Goal: Task Accomplishment & Management: Manage account settings

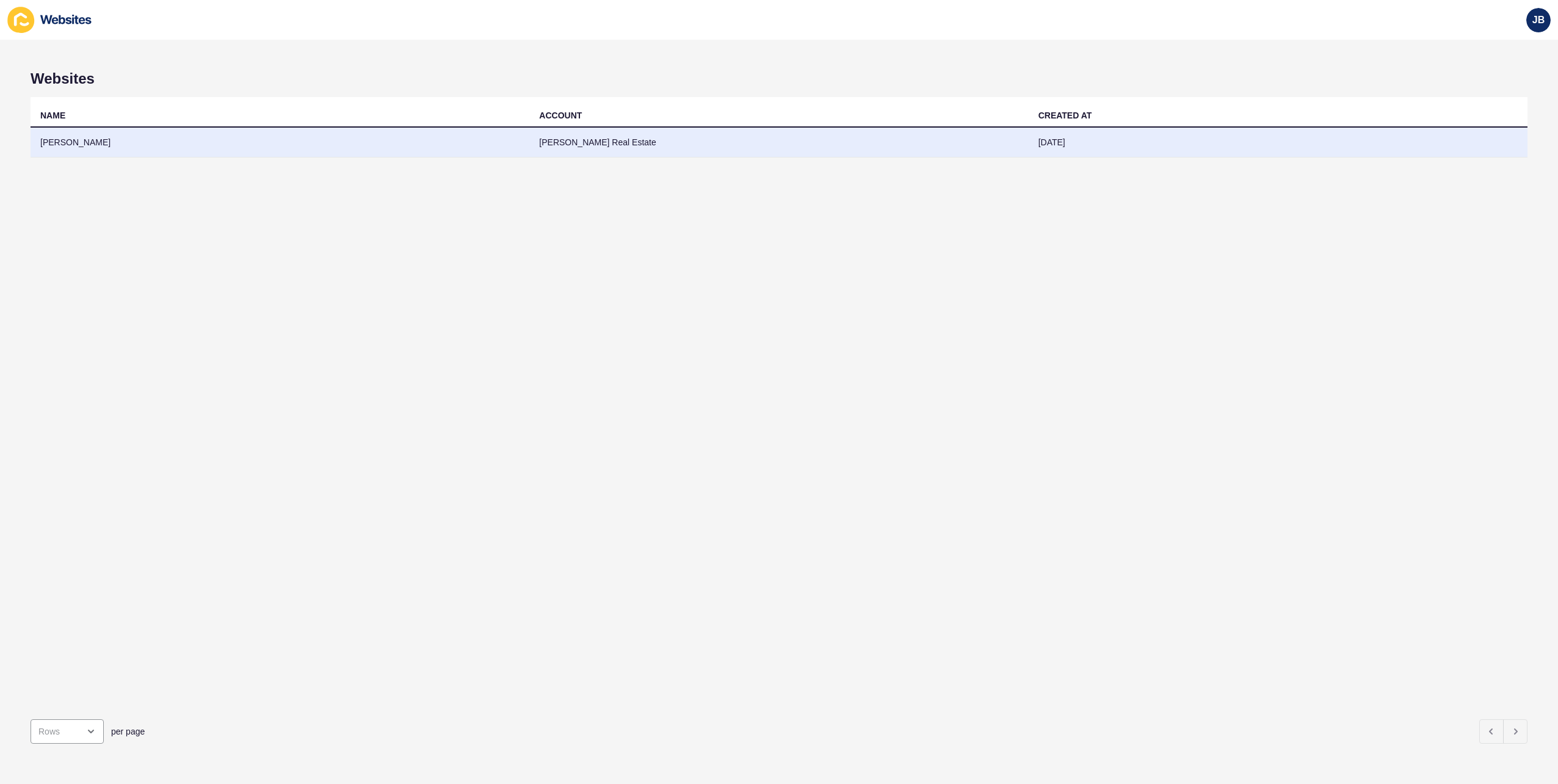
click at [70, 147] on td "[PERSON_NAME]" at bounding box center [280, 142] width 499 height 30
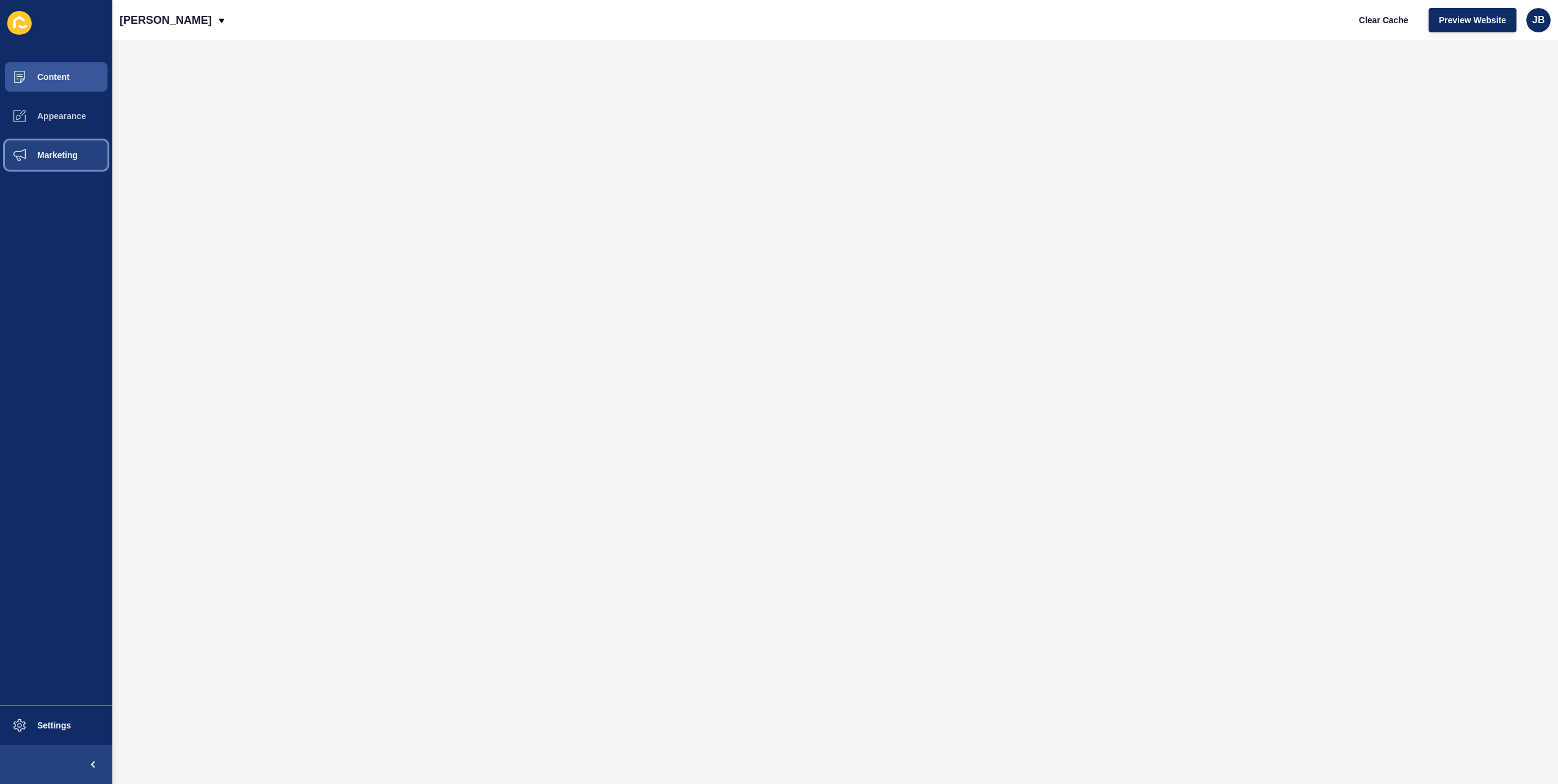
click at [59, 158] on span "Marketing" at bounding box center [38, 155] width 79 height 10
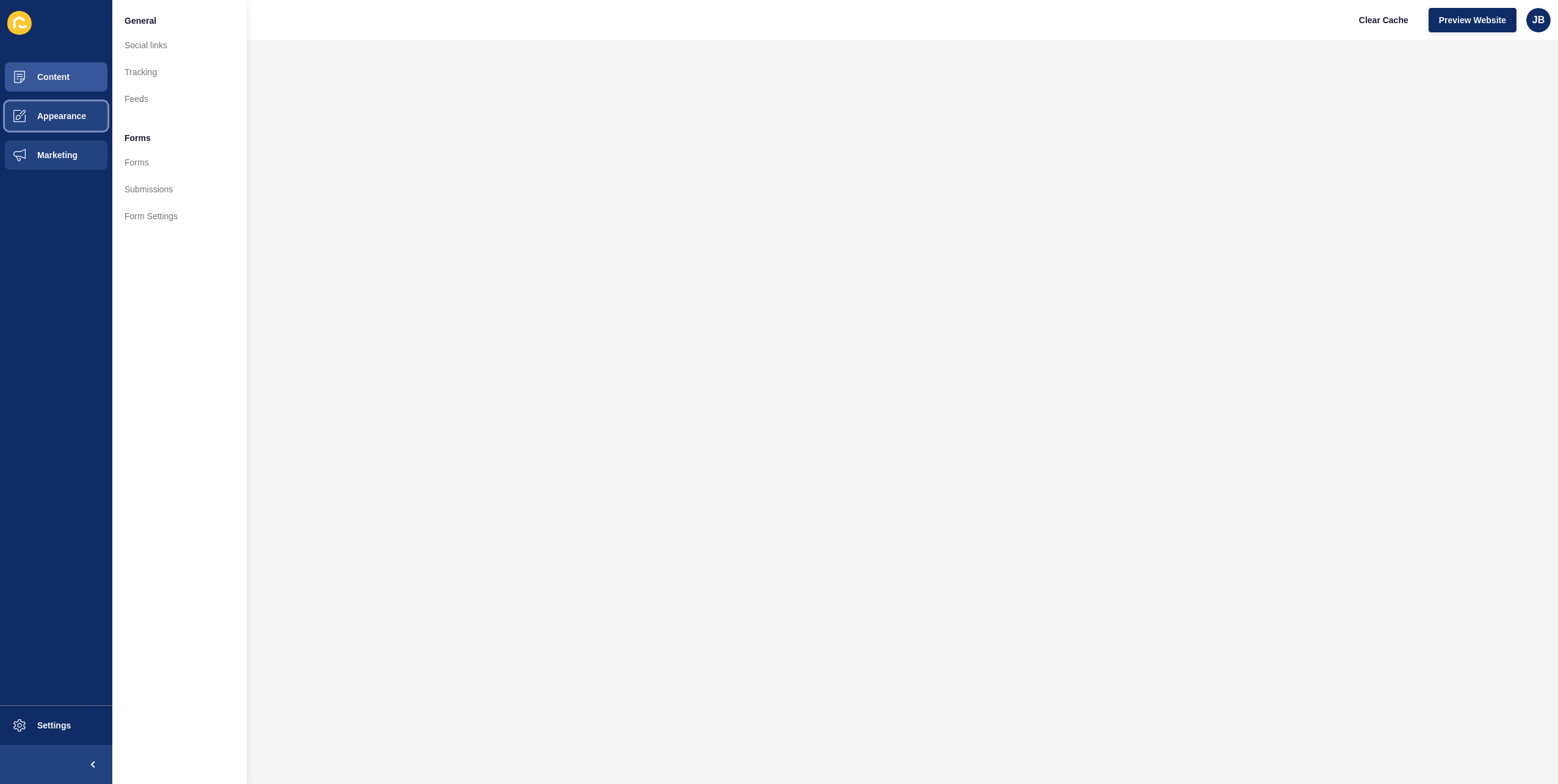
click at [64, 125] on button "Appearance" at bounding box center [56, 116] width 112 height 39
click at [46, 147] on button "Marketing" at bounding box center [56, 155] width 112 height 39
click at [50, 127] on button "Appearance" at bounding box center [56, 116] width 112 height 39
click at [31, 149] on span at bounding box center [19, 155] width 39 height 39
click at [34, 106] on span at bounding box center [19, 116] width 39 height 39
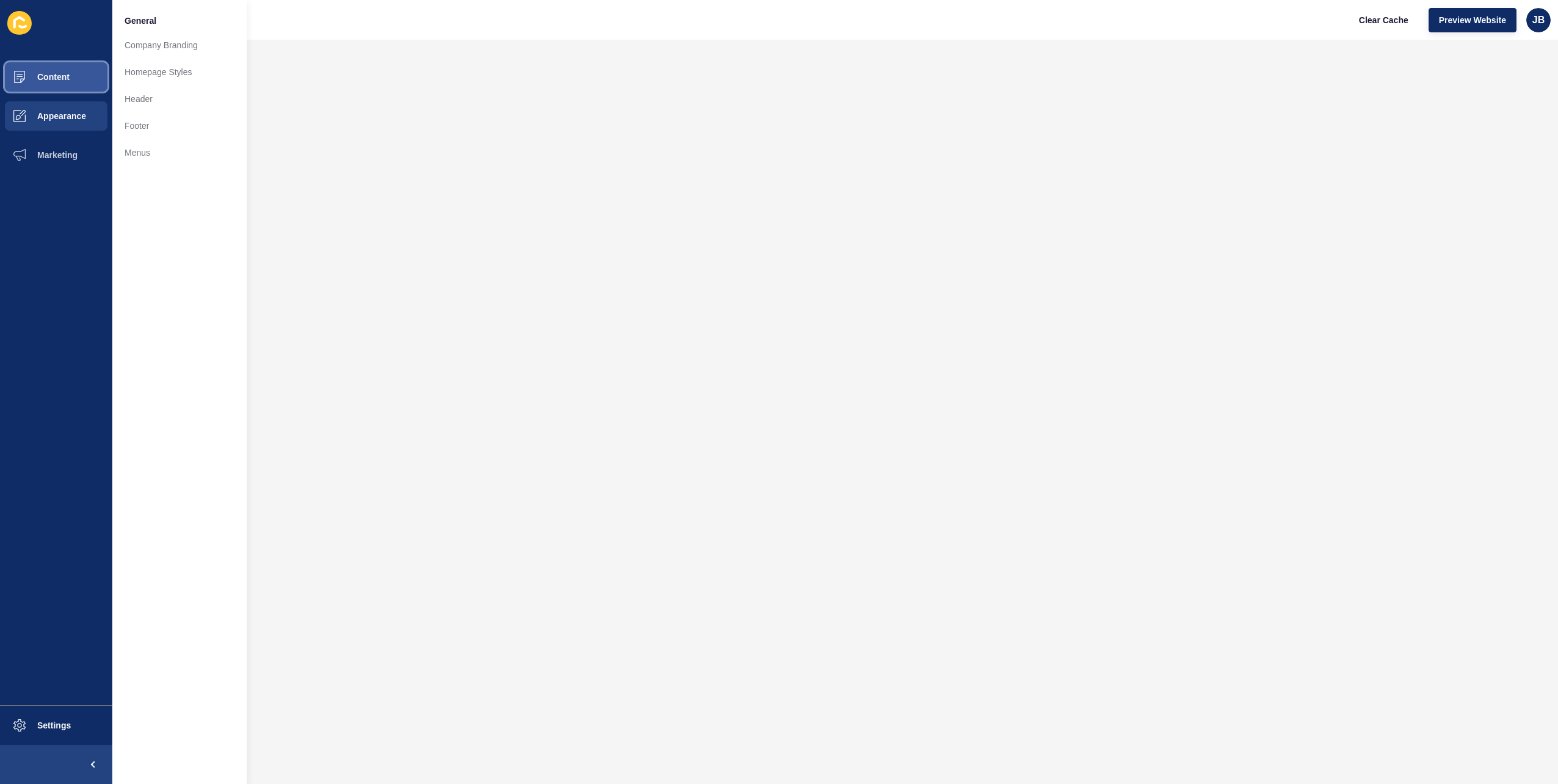
click at [39, 78] on span "Content" at bounding box center [34, 76] width 71 height 10
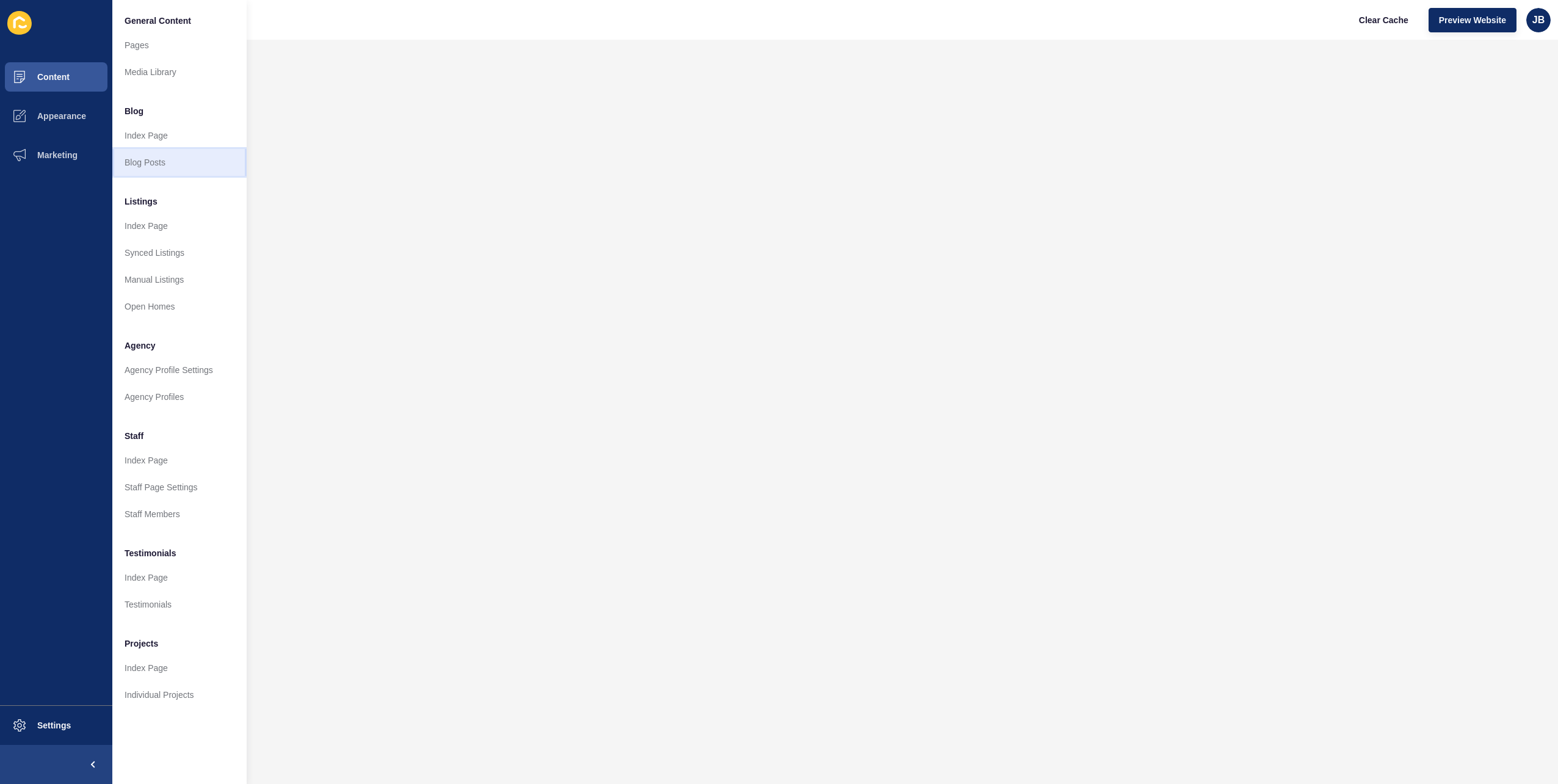
click at [152, 162] on link "Blog Posts" at bounding box center [179, 162] width 134 height 27
